Goal: Information Seeking & Learning: Find contact information

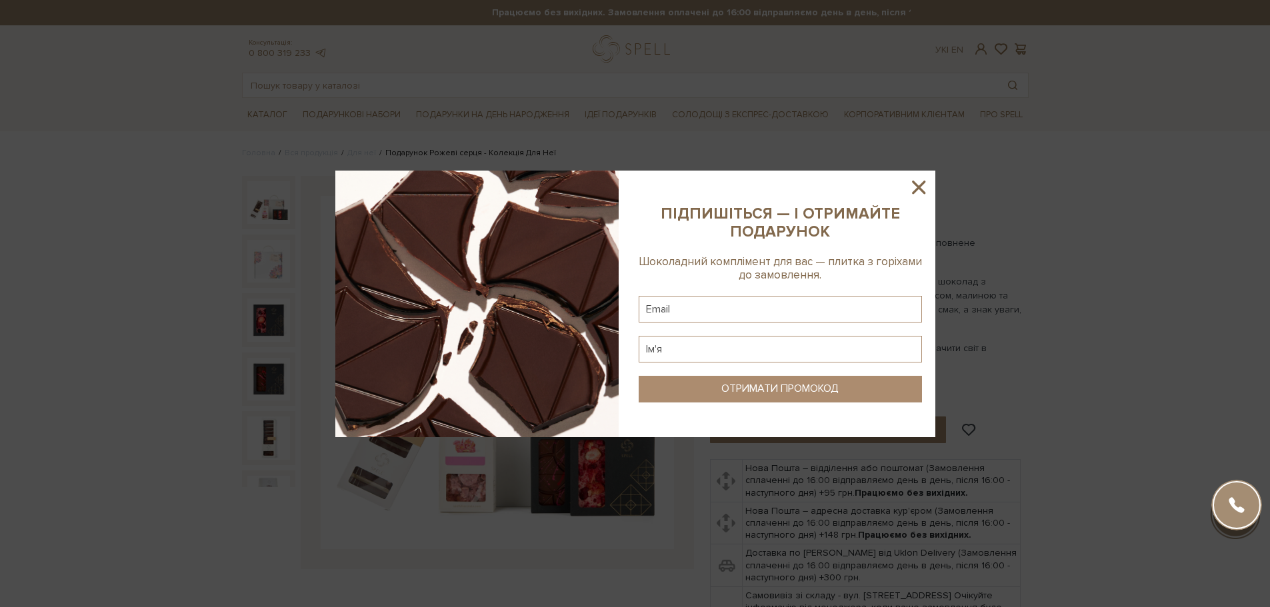
click at [916, 182] on icon at bounding box center [918, 187] width 23 height 23
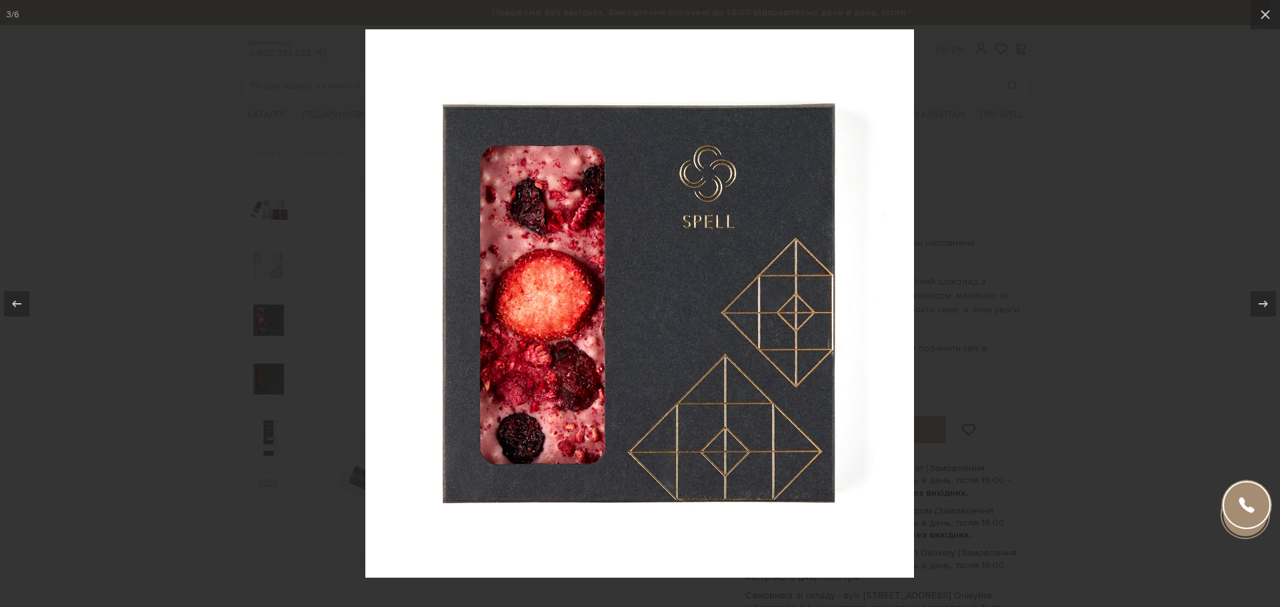
click at [951, 215] on div at bounding box center [640, 303] width 1280 height 607
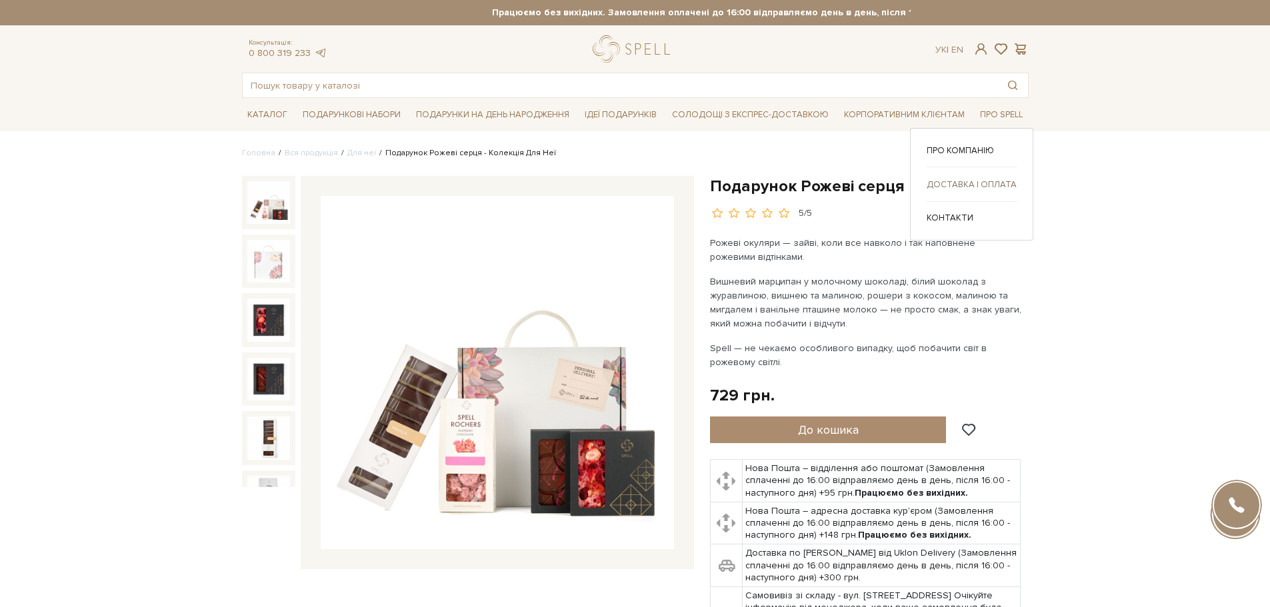
click at [974, 180] on link "Доставка і оплата" at bounding box center [972, 185] width 90 height 12
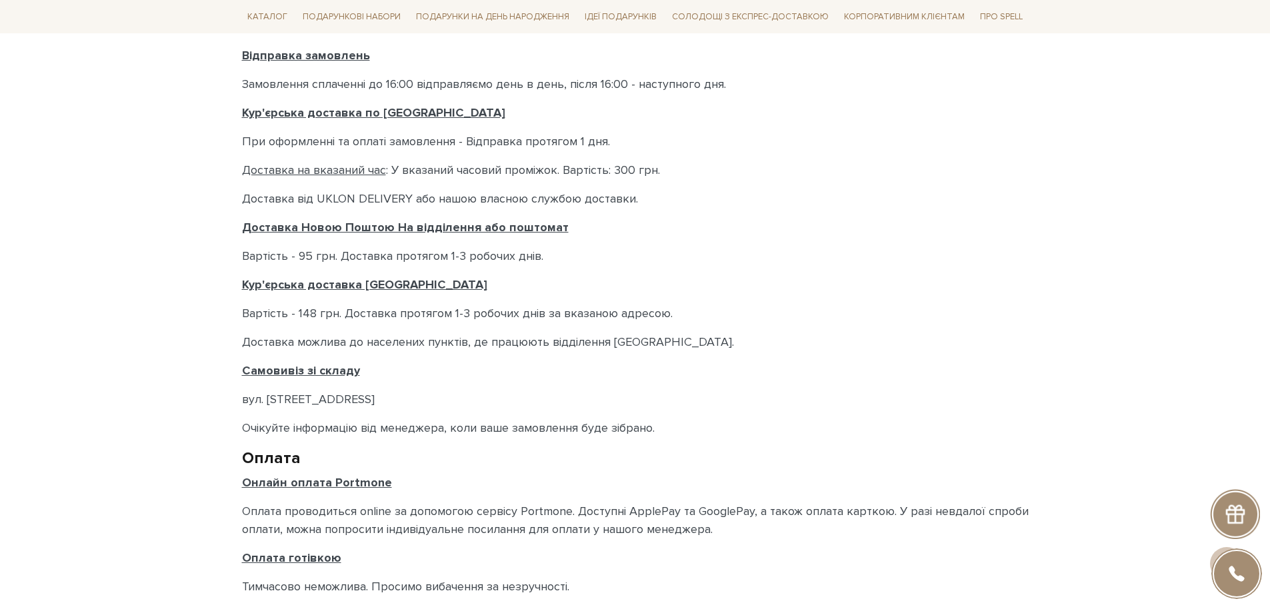
scroll to position [439, 0]
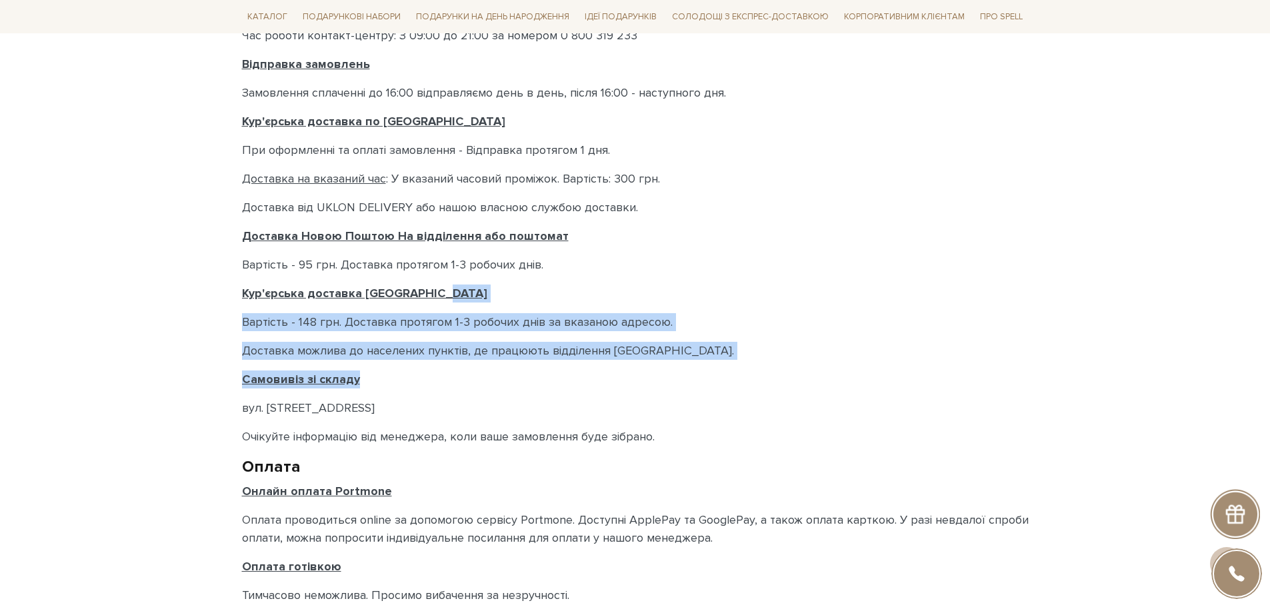
drag, startPoint x: 1268, startPoint y: 381, endPoint x: 1257, endPoint y: 278, distance: 103.3
click at [1257, 278] on body "Подарункові набори SALE Корпоративним клієнтам Доставка і оплата Консультація: …" at bounding box center [635, 287] width 1270 height 1452
click at [1215, 387] on body "Подарункові набори SALE Корпоративним клієнтам Доставка і оплата Консультація: …" at bounding box center [635, 287] width 1270 height 1452
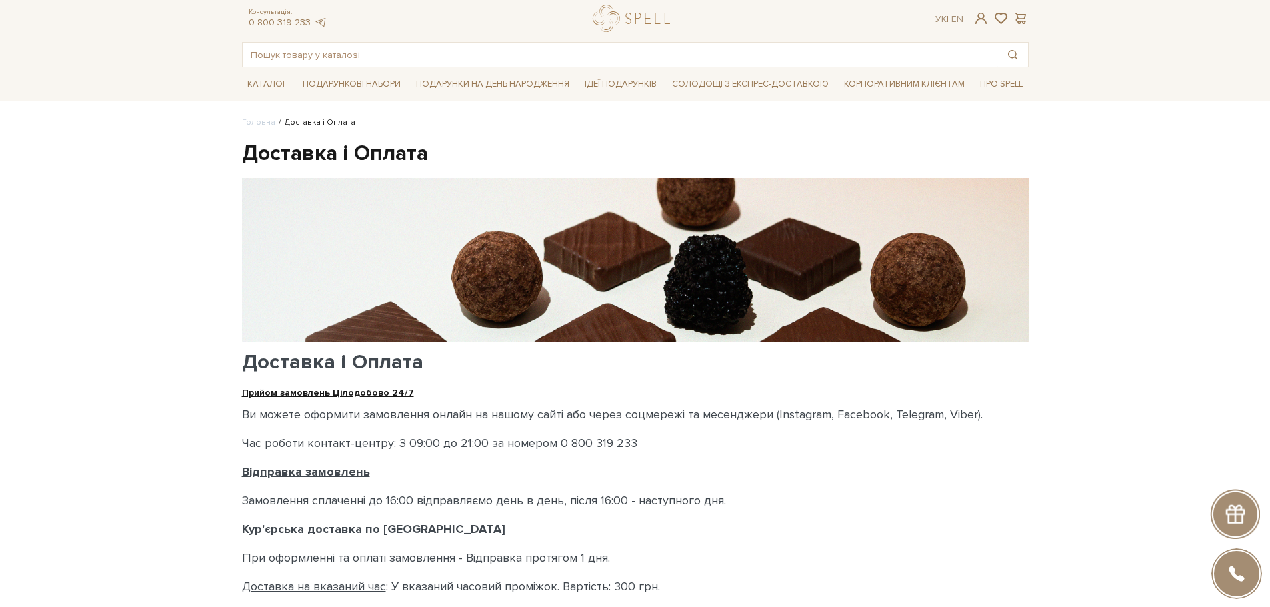
scroll to position [0, 0]
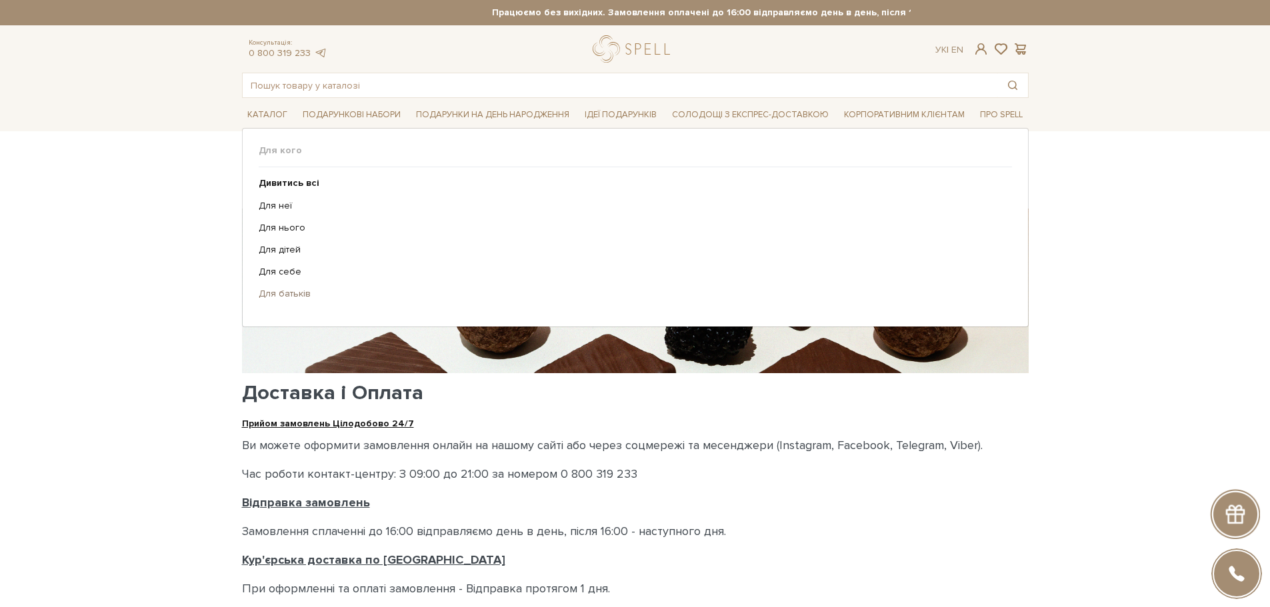
click at [282, 289] on link "Для батьків" at bounding box center [630, 294] width 743 height 12
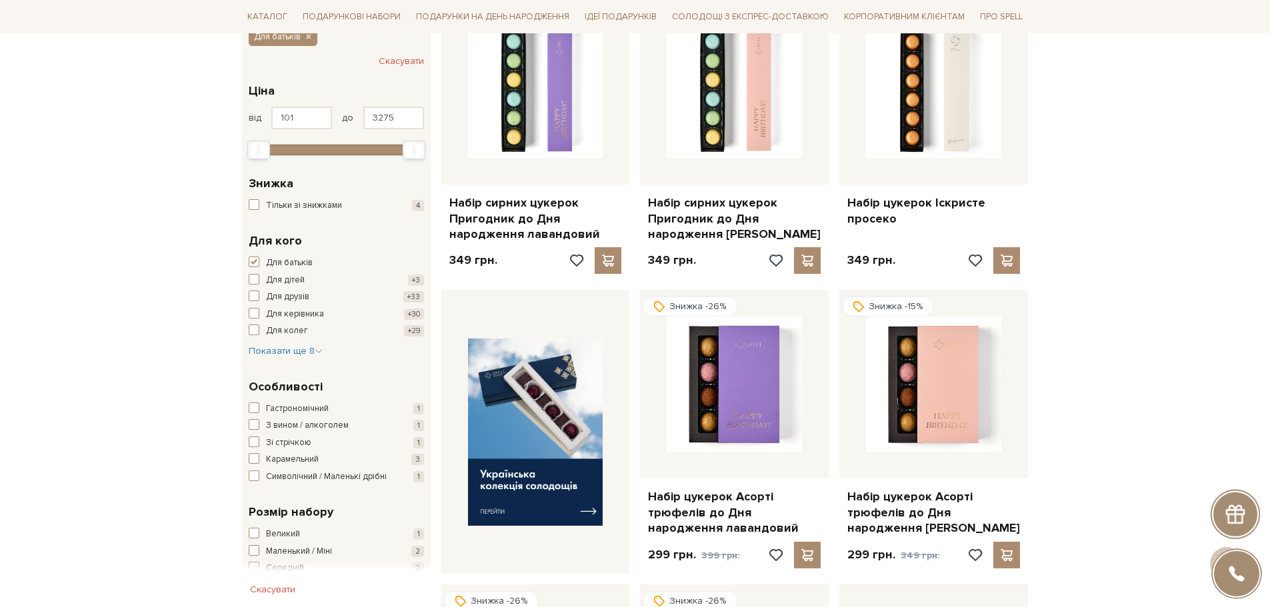
scroll to position [133, 0]
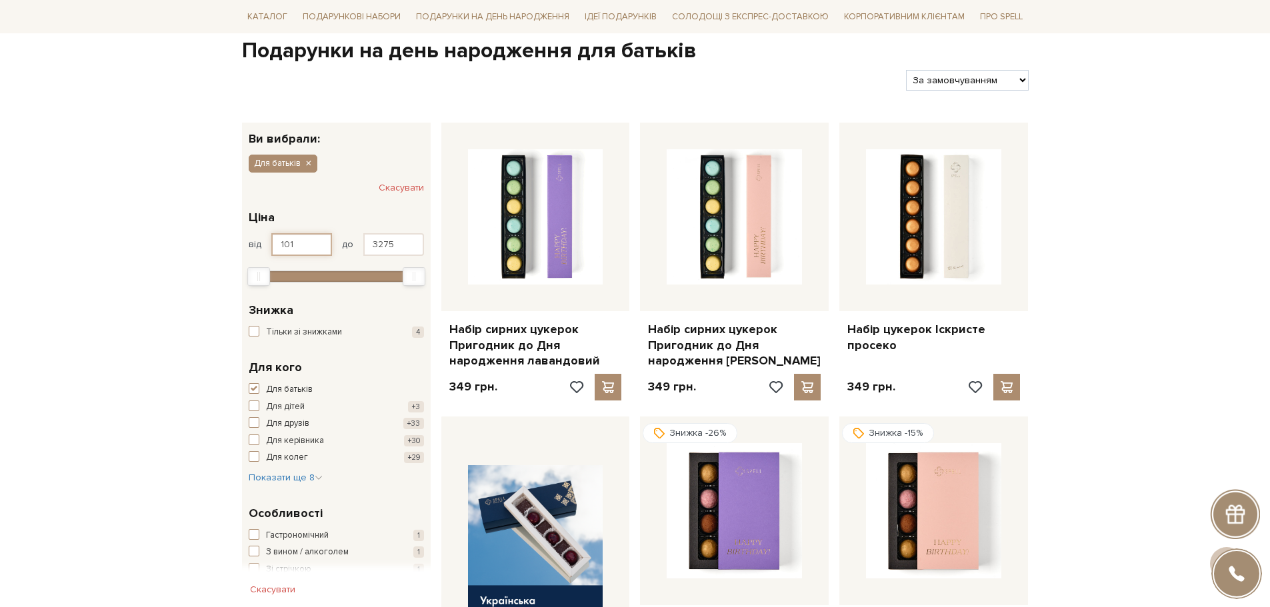
click at [314, 251] on input "101" at bounding box center [301, 244] width 61 height 23
drag, startPoint x: 311, startPoint y: 246, endPoint x: 231, endPoint y: 244, distance: 80.0
type input "1000"
click at [380, 244] on input "3275" at bounding box center [393, 244] width 61 height 23
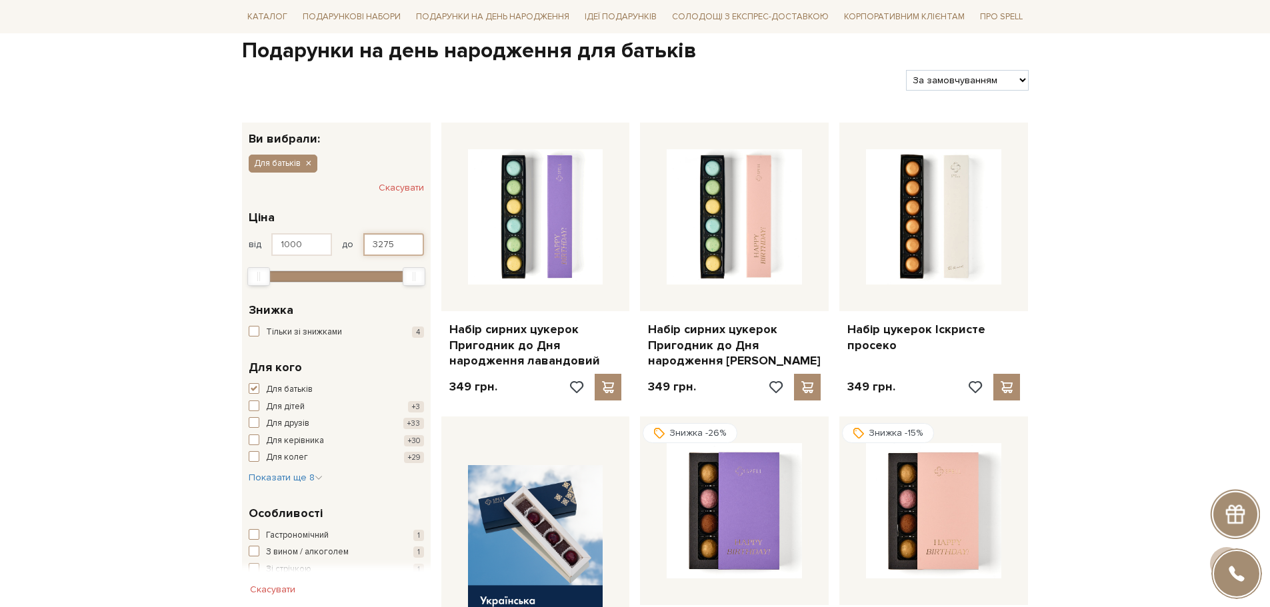
click at [380, 244] on input "3275" at bounding box center [393, 244] width 61 height 23
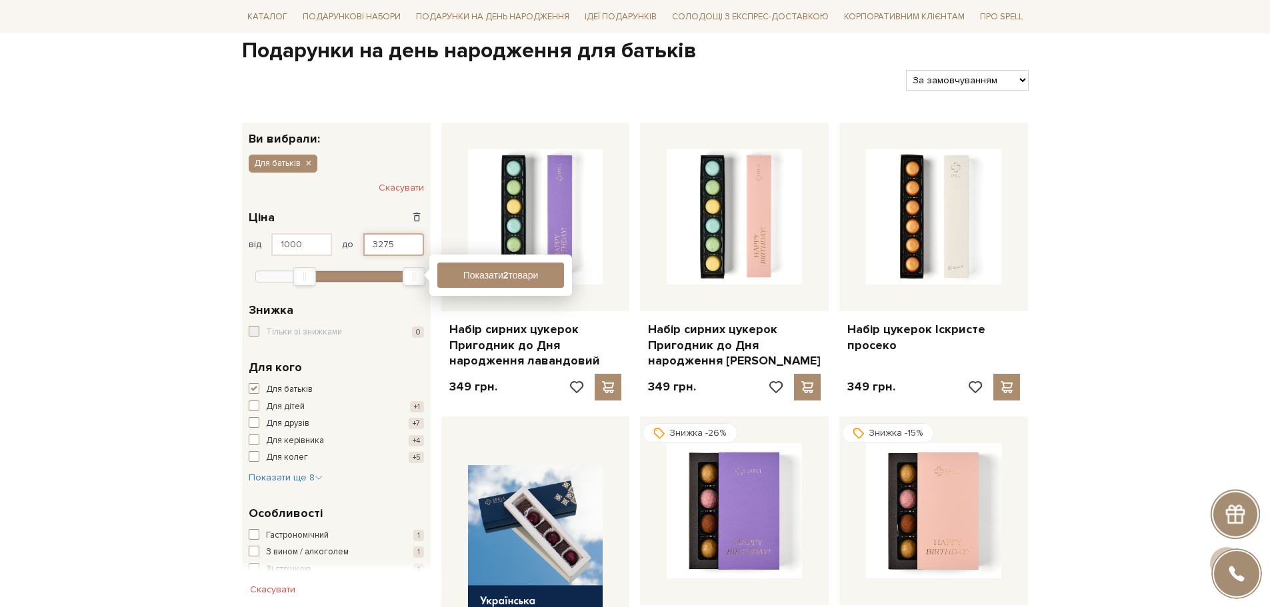
click at [380, 244] on input "3275" at bounding box center [393, 244] width 61 height 23
click at [476, 271] on button "Показати 2 товари" at bounding box center [500, 275] width 127 height 25
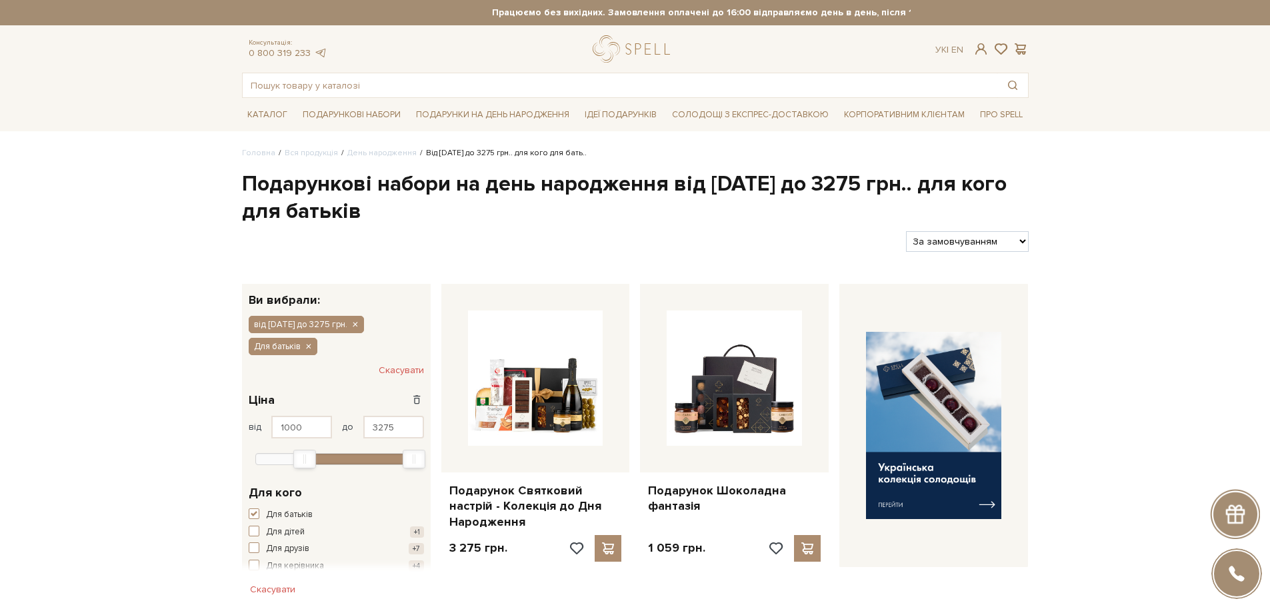
scroll to position [67, 0]
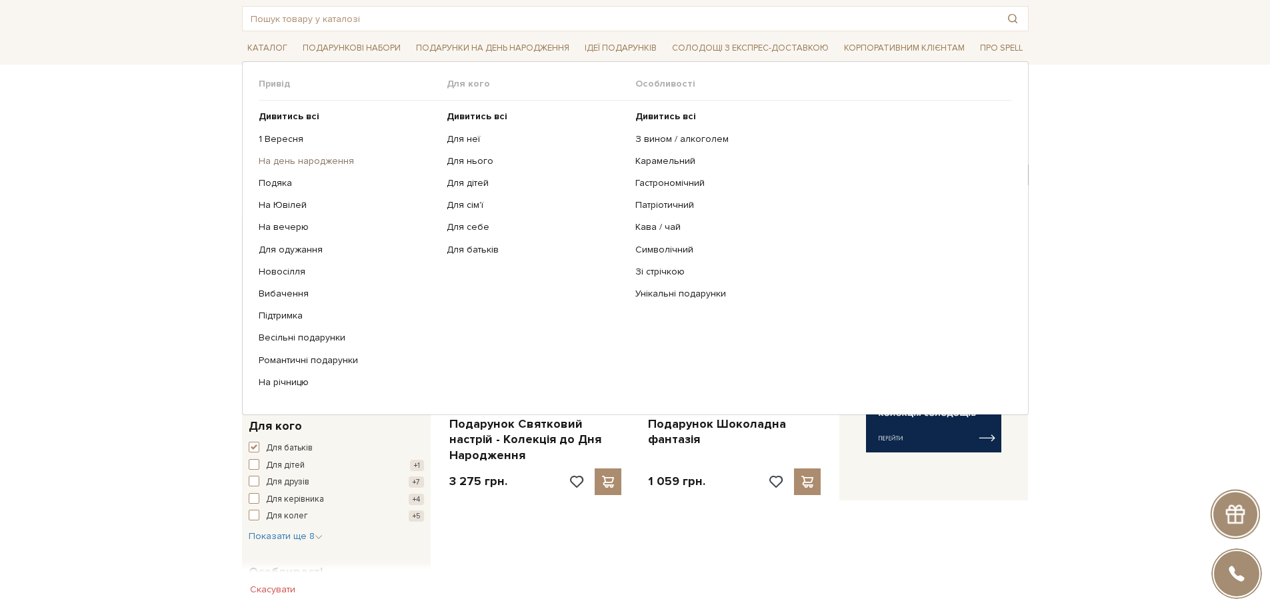
click at [342, 157] on link "На день народження" at bounding box center [348, 161] width 179 height 12
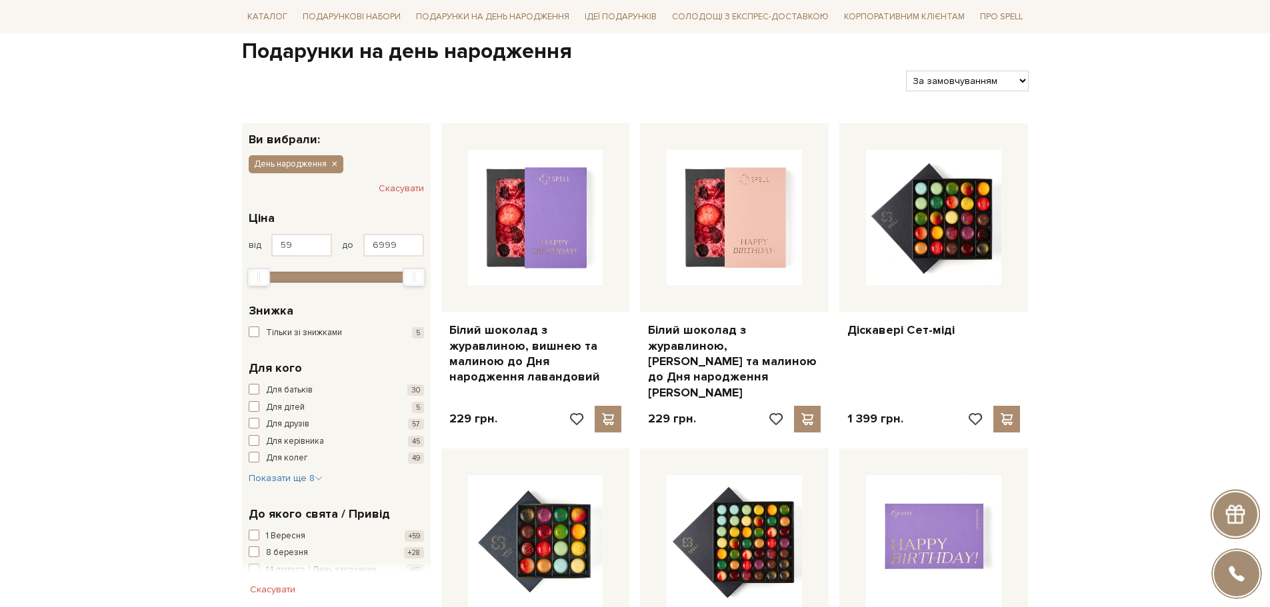
scroll to position [133, 0]
type input "1059"
drag, startPoint x: 257, startPoint y: 272, endPoint x: 280, endPoint y: 275, distance: 23.5
click at [280, 275] on div "Min" at bounding box center [281, 276] width 21 height 17
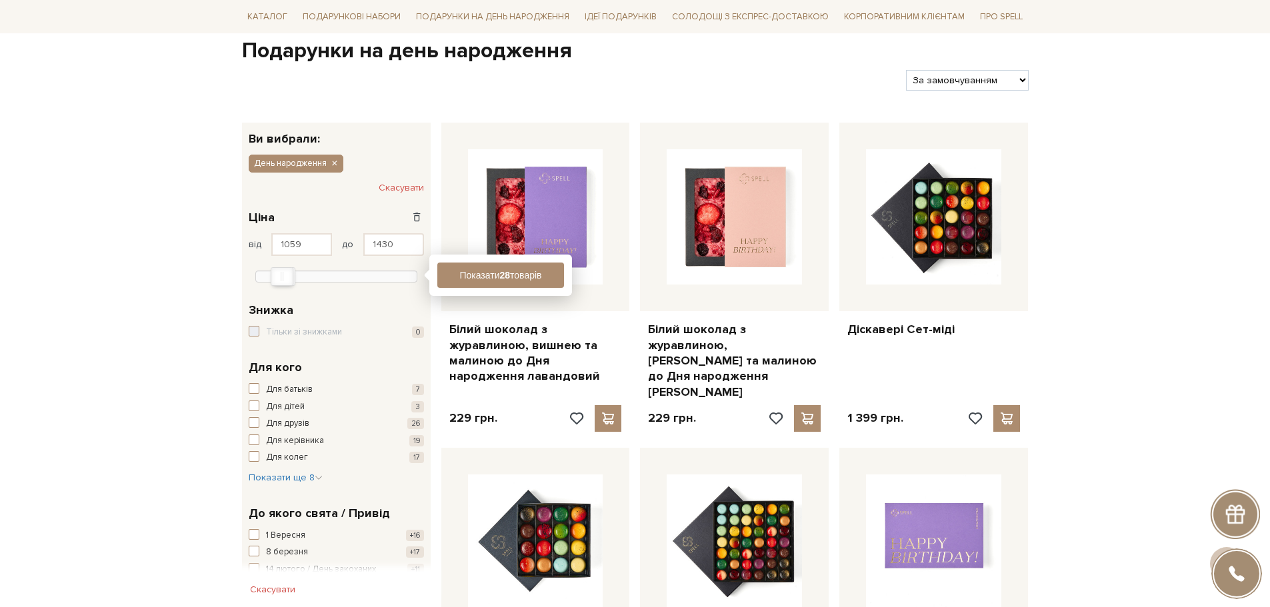
drag, startPoint x: 411, startPoint y: 277, endPoint x: 281, endPoint y: 275, distance: 130.0
click at [281, 275] on div at bounding box center [336, 275] width 162 height 12
click at [380, 248] on input "1430" at bounding box center [393, 244] width 61 height 23
type input "1500"
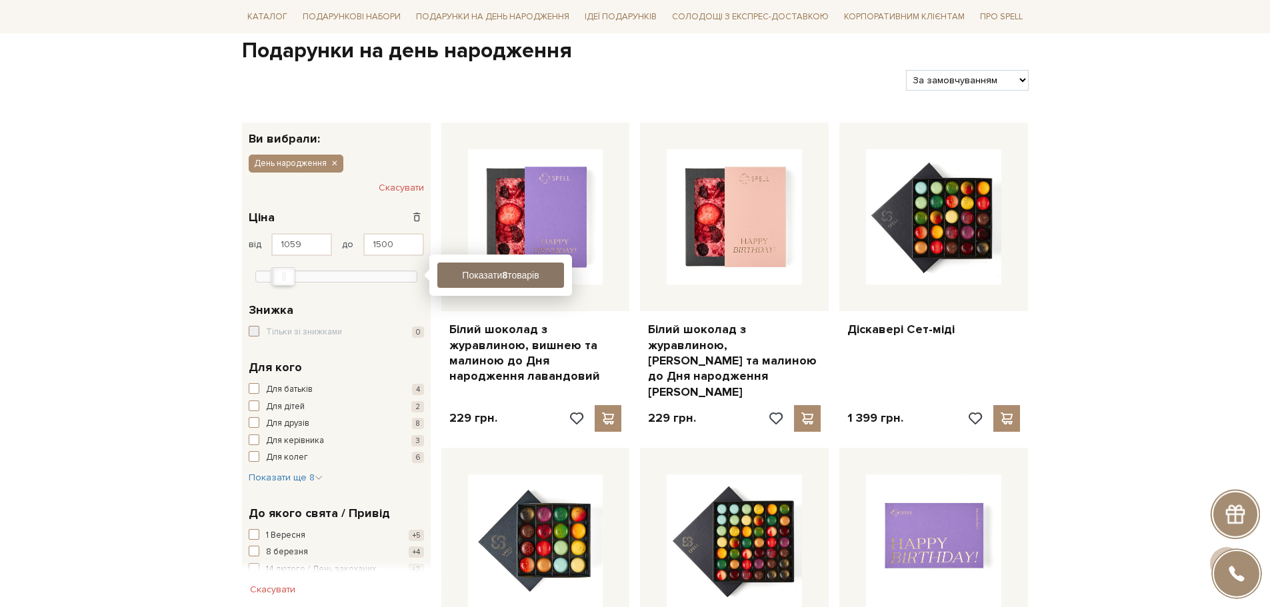
click at [485, 287] on button "Показати 8 товарів" at bounding box center [500, 275] width 127 height 25
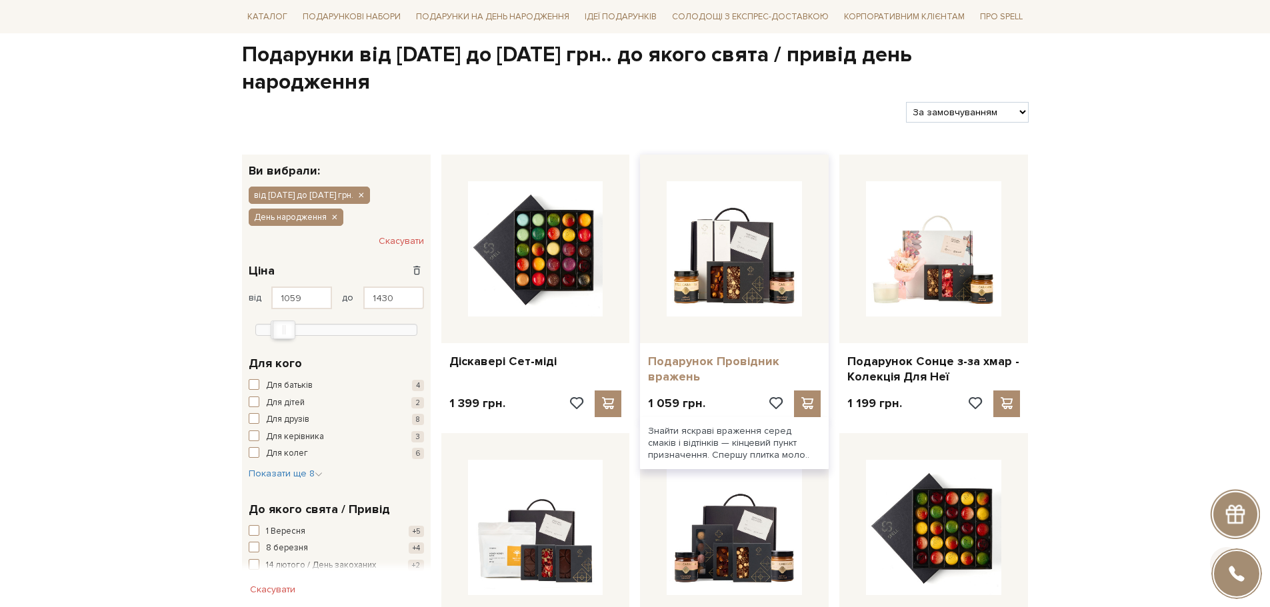
scroll to position [133, 0]
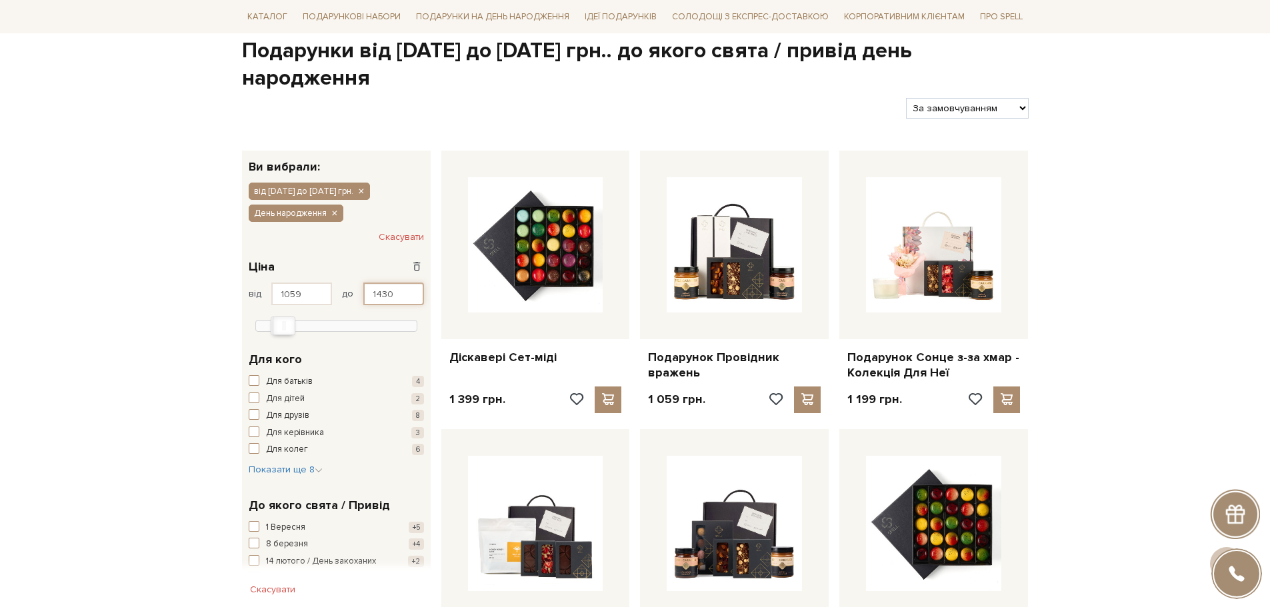
click at [396, 283] on input "1430" at bounding box center [393, 294] width 61 height 23
drag, startPoint x: 339, startPoint y: 272, endPoint x: 331, endPoint y: 272, distance: 8.0
click at [331, 283] on div "від [DATE] до [DATE]" at bounding box center [336, 294] width 175 height 23
type input "1"
type input "5"
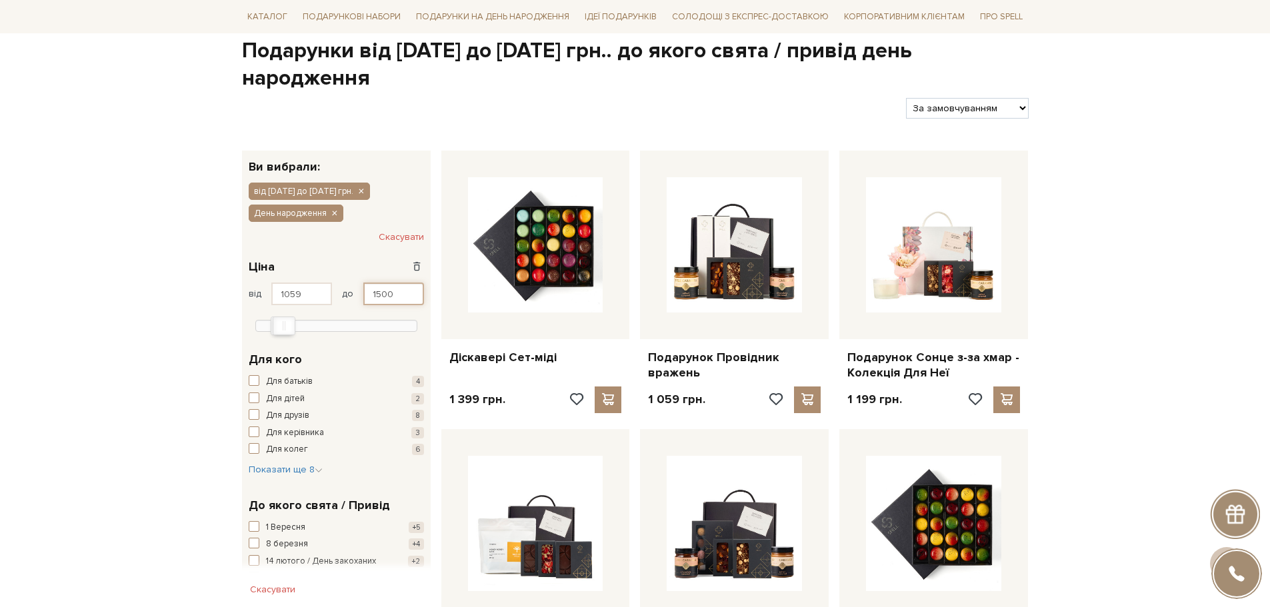
type input "1500"
click at [331, 283] on input "1059" at bounding box center [301, 294] width 61 height 23
click at [319, 283] on input "1059" at bounding box center [301, 294] width 61 height 23
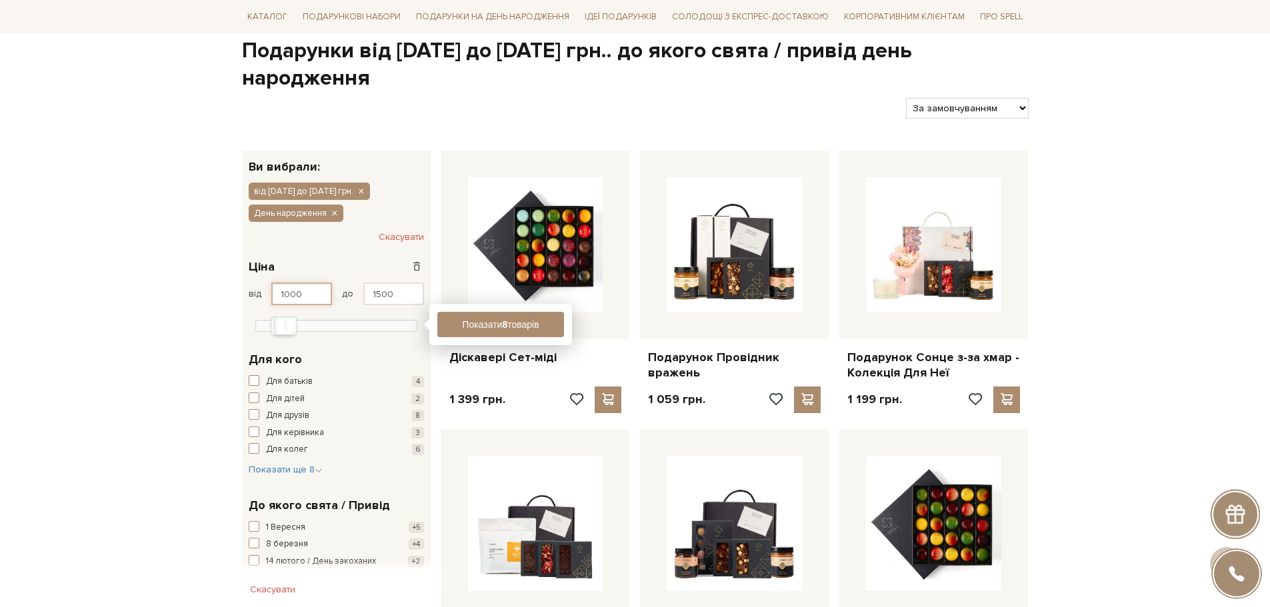
type input "1000"
click at [477, 312] on button "Показати 8 товарів" at bounding box center [500, 324] width 127 height 25
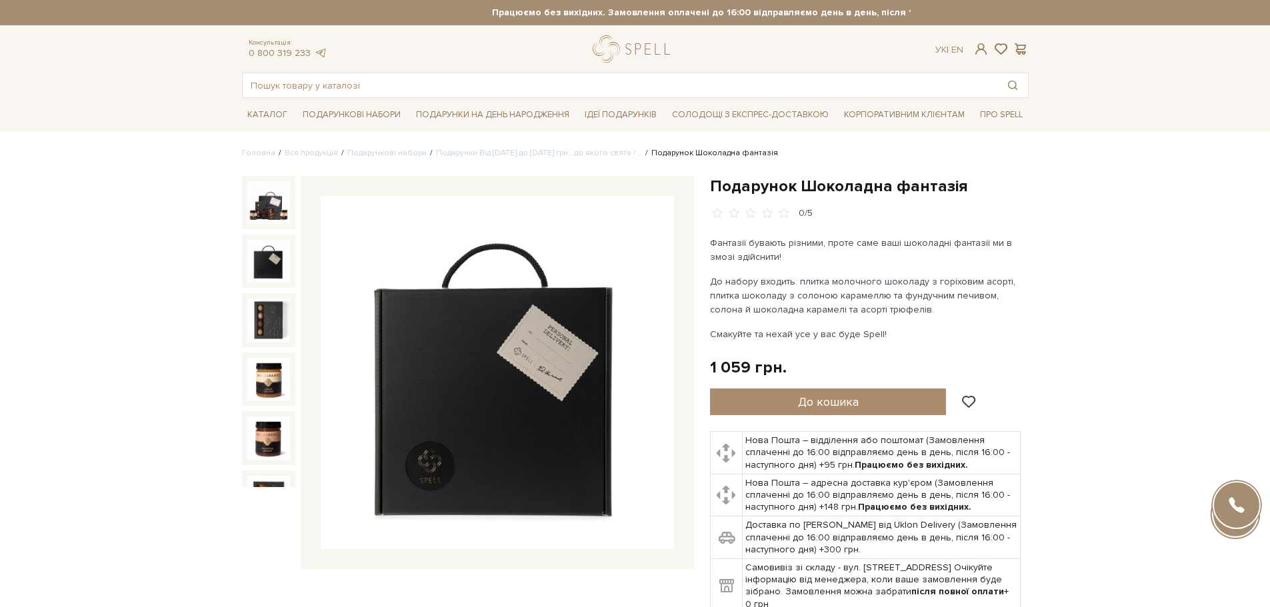
click at [265, 250] on img at bounding box center [268, 261] width 43 height 43
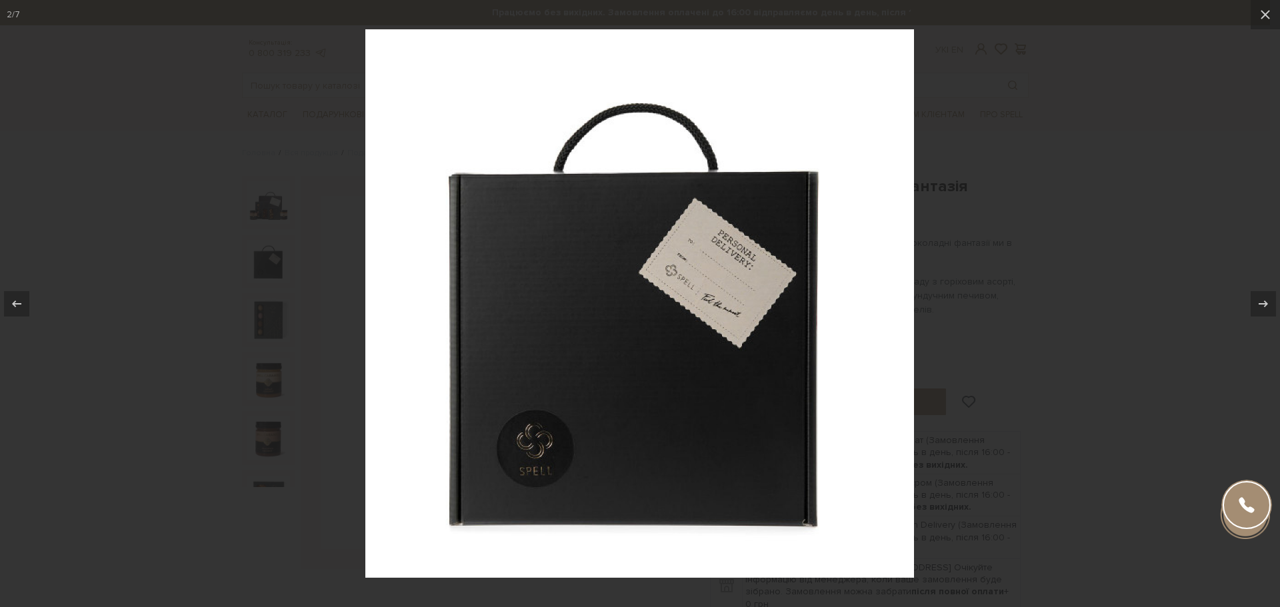
click at [1039, 258] on div at bounding box center [640, 303] width 1280 height 607
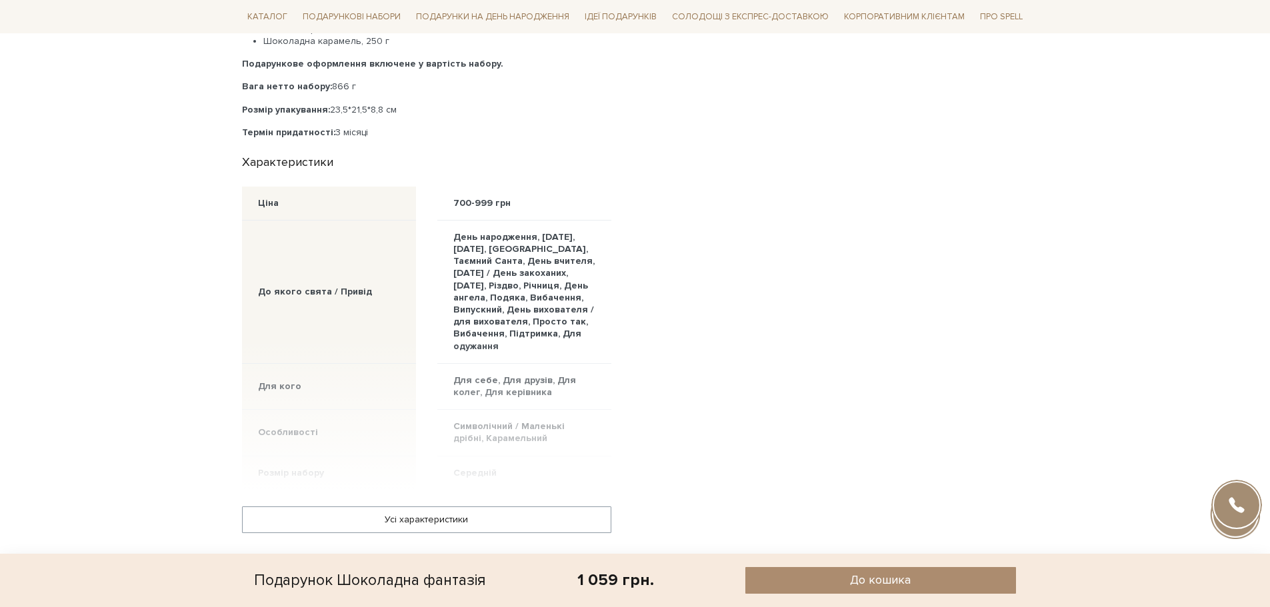
scroll to position [733, 0]
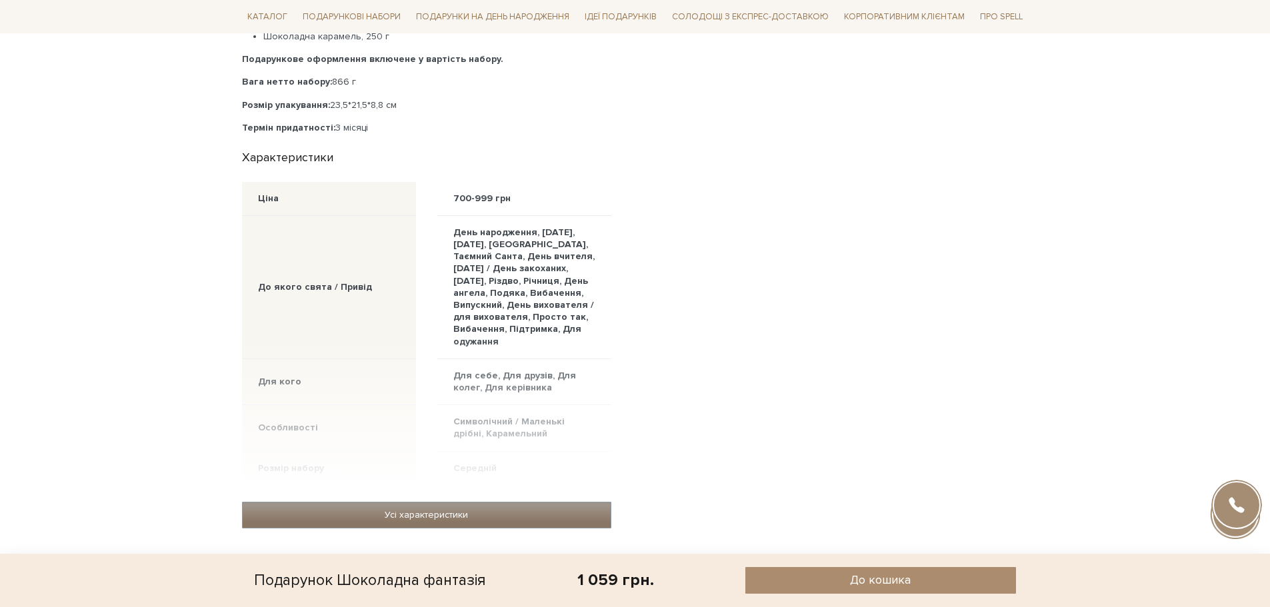
click at [461, 515] on link "Усі характеристики" at bounding box center [427, 515] width 368 height 25
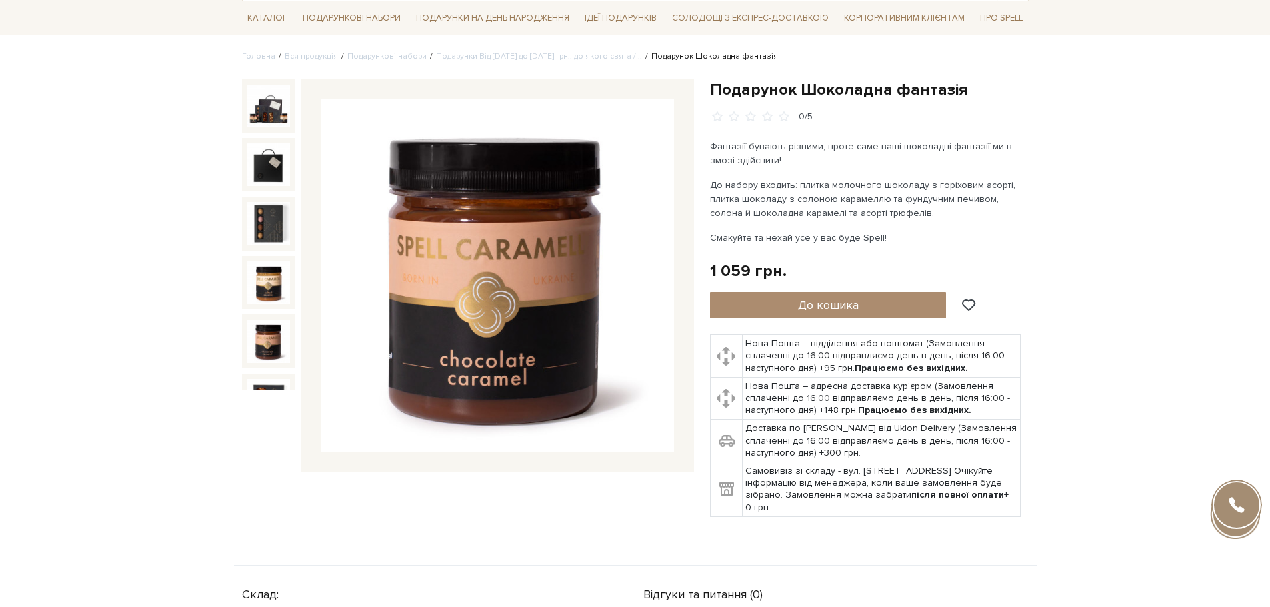
scroll to position [67, 0]
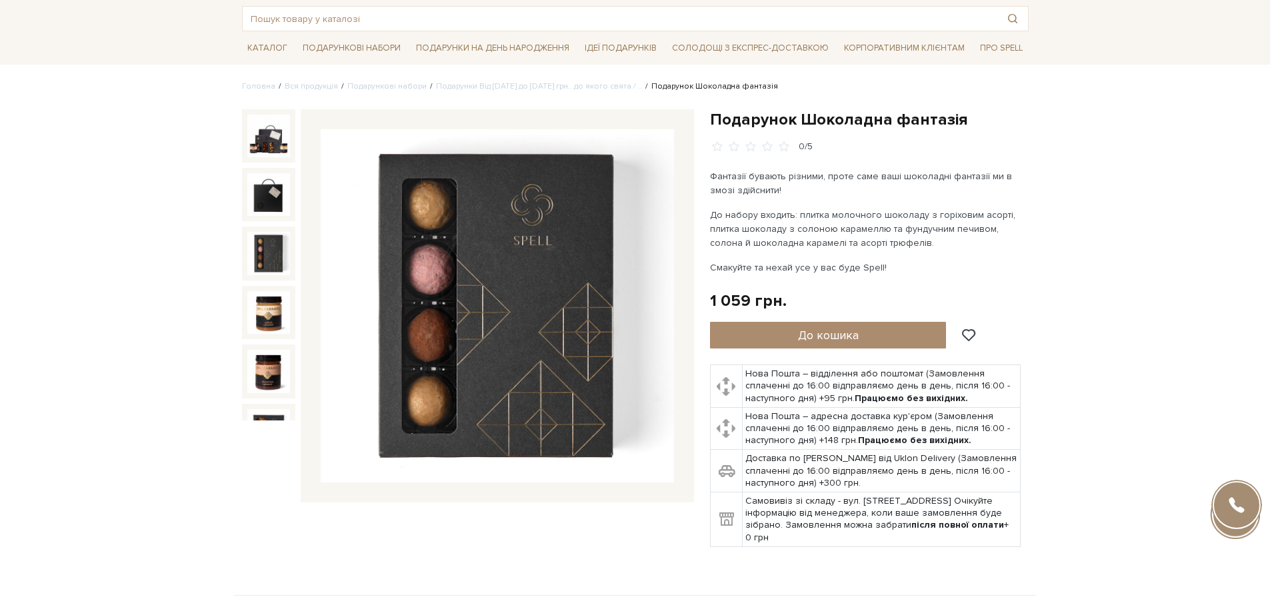
click at [259, 258] on img at bounding box center [268, 253] width 43 height 43
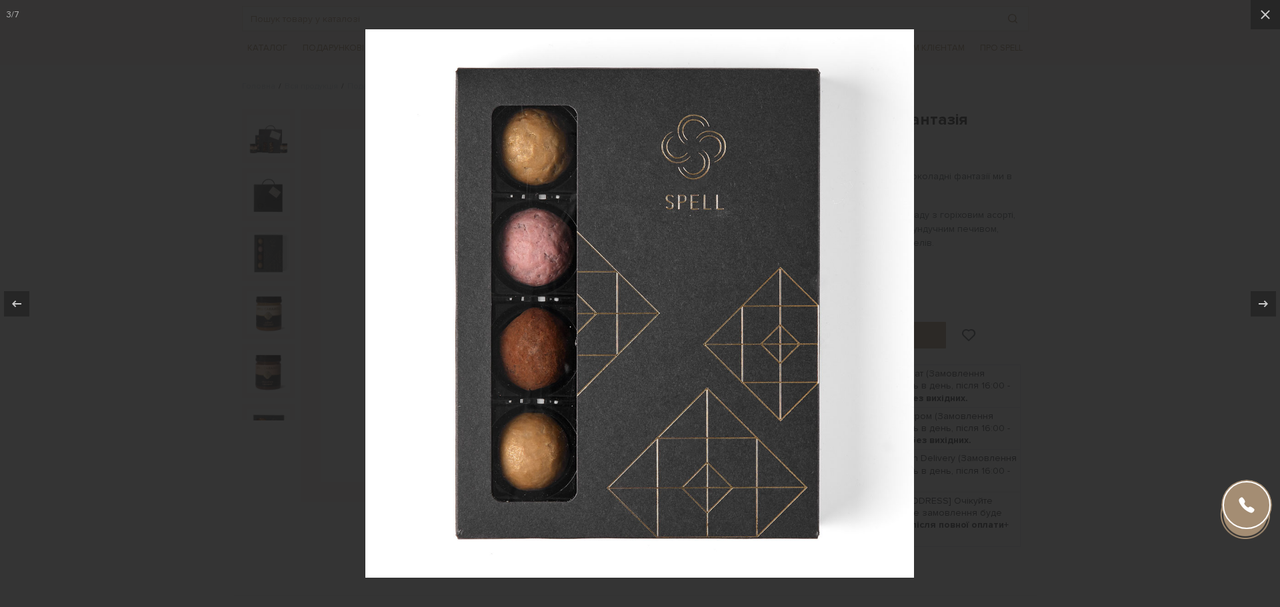
click at [1017, 396] on div at bounding box center [640, 303] width 1280 height 607
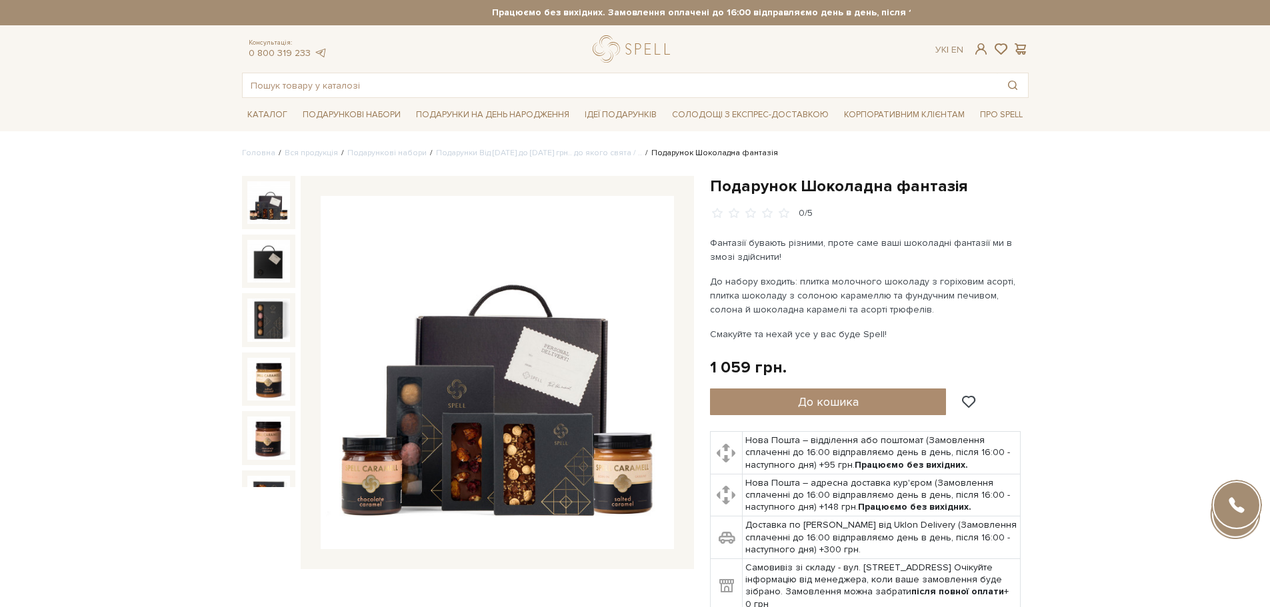
click at [262, 216] on img at bounding box center [268, 202] width 43 height 43
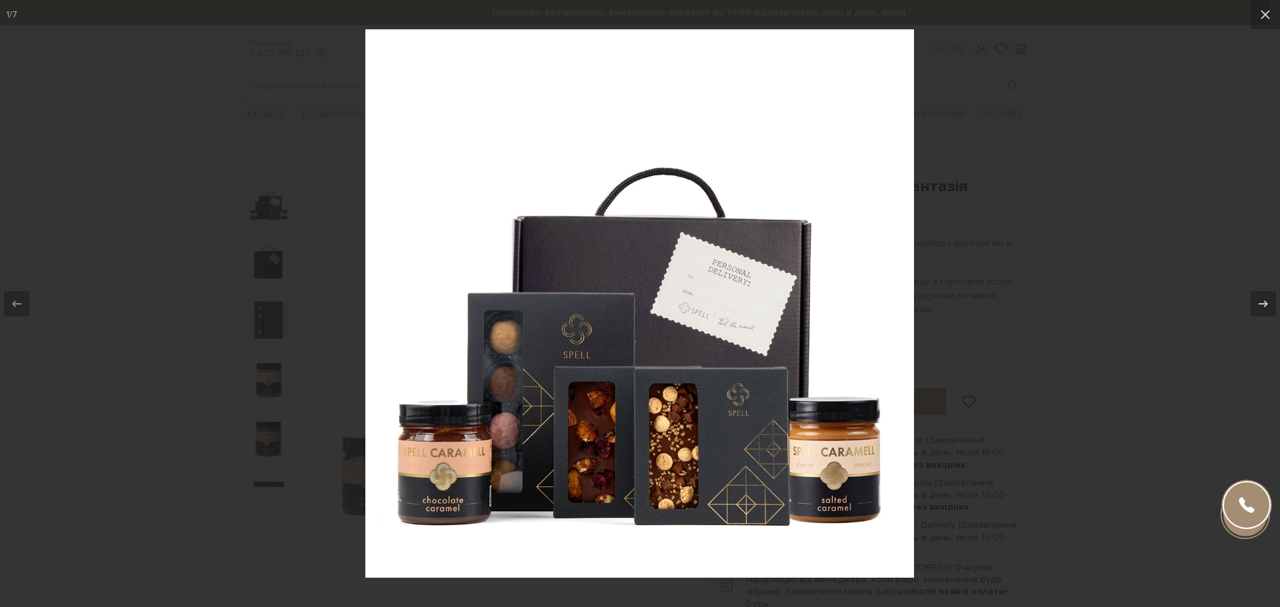
click at [1023, 307] on div at bounding box center [640, 303] width 1280 height 607
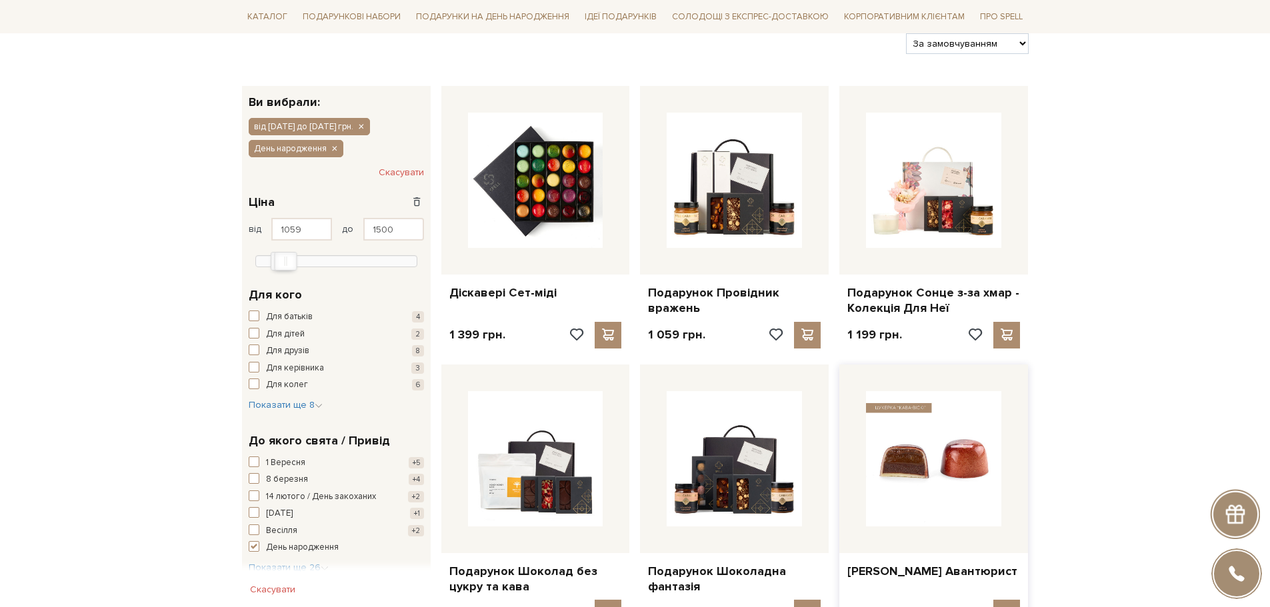
scroll to position [400, 0]
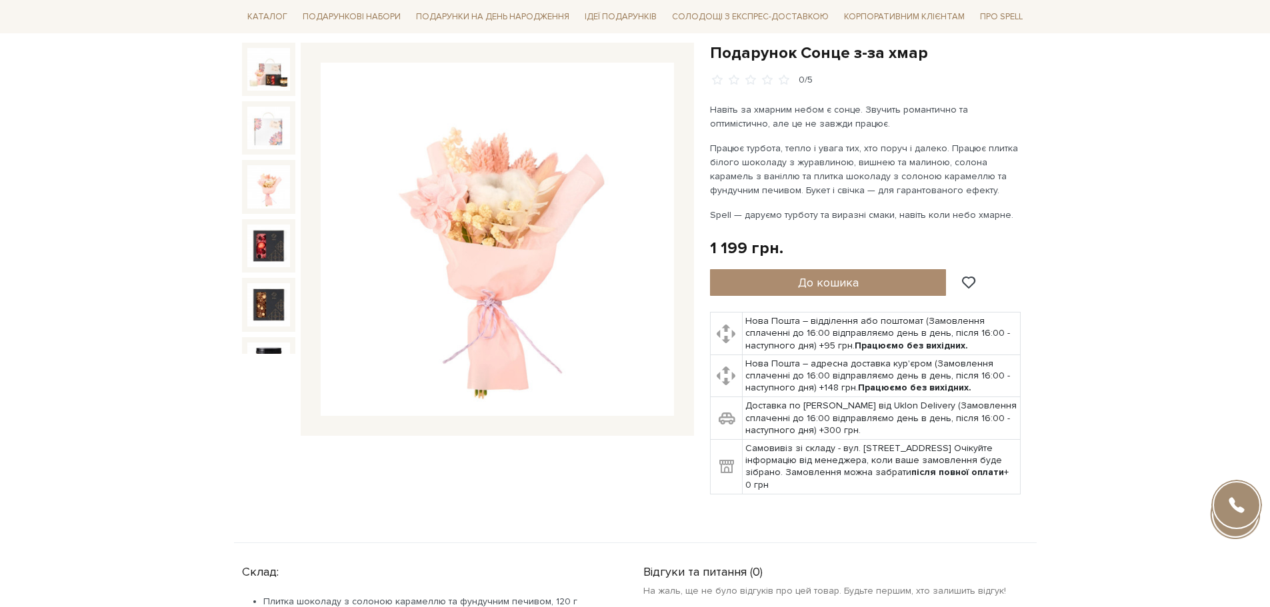
click at [523, 240] on img at bounding box center [497, 239] width 353 height 353
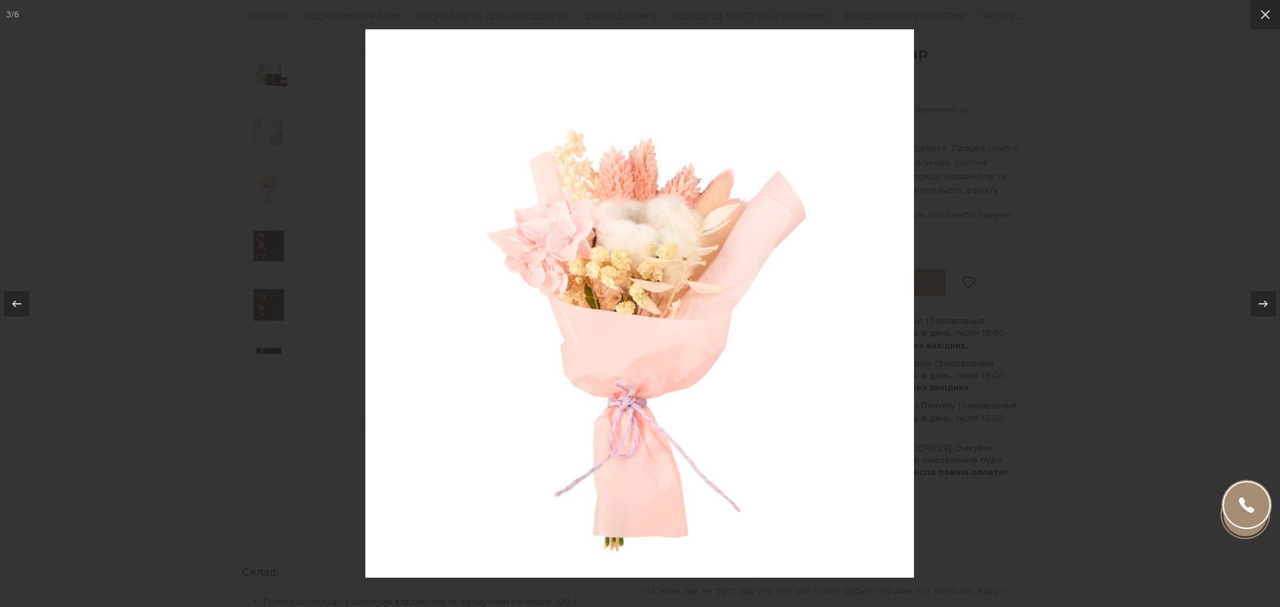
click at [1150, 245] on div at bounding box center [640, 303] width 1280 height 607
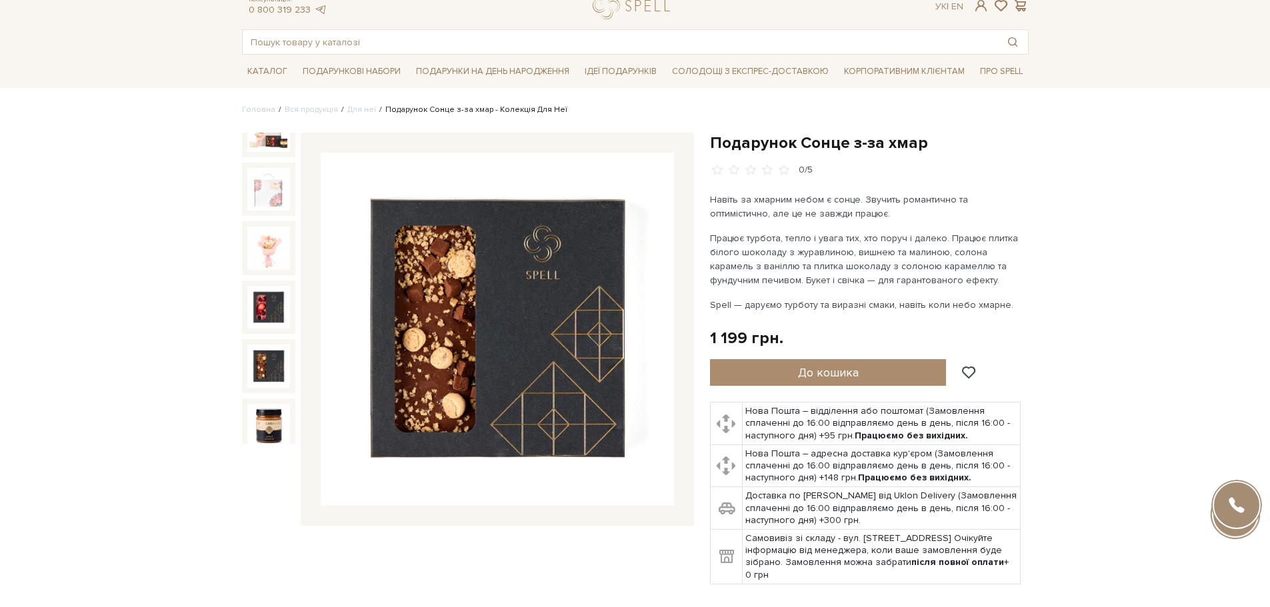
scroll to position [67, 0]
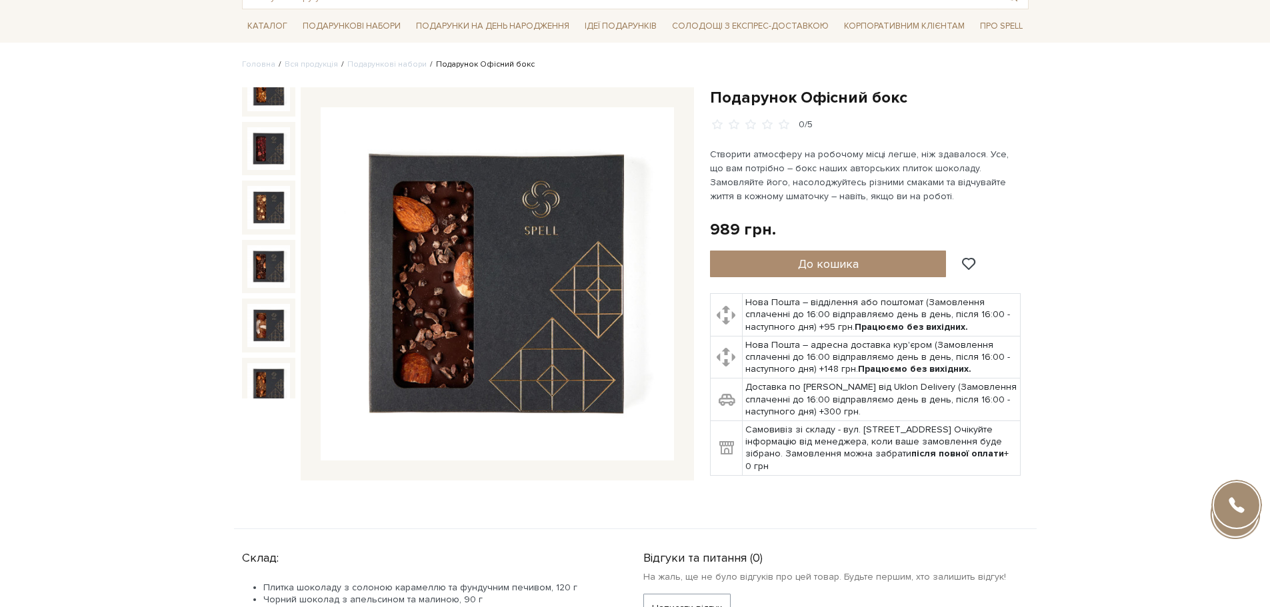
scroll to position [200, 0]
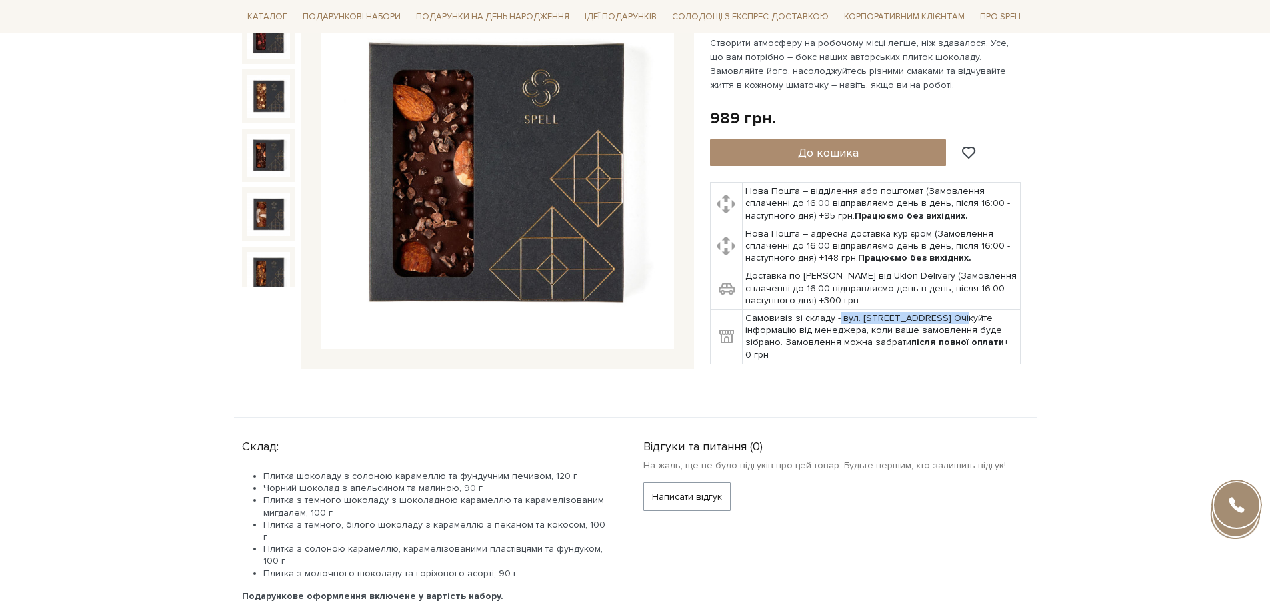
drag, startPoint x: 836, startPoint y: 319, endPoint x: 949, endPoint y: 323, distance: 113.4
click at [949, 323] on td "Самовивіз зі складу - вул. Велика Кільцева, 4-А. Очікуйте інформацію від менедж…" at bounding box center [882, 337] width 278 height 55
copy td "вул. Велика Кільцева, 4-А"
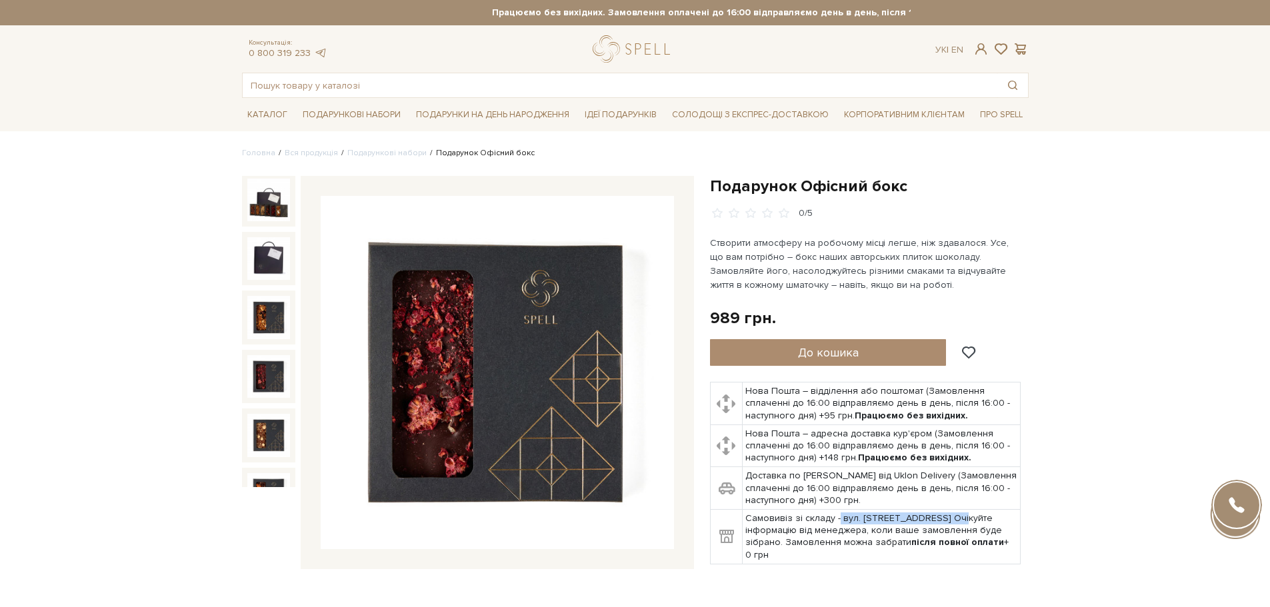
scroll to position [0, 0]
